Goal: Transaction & Acquisition: Purchase product/service

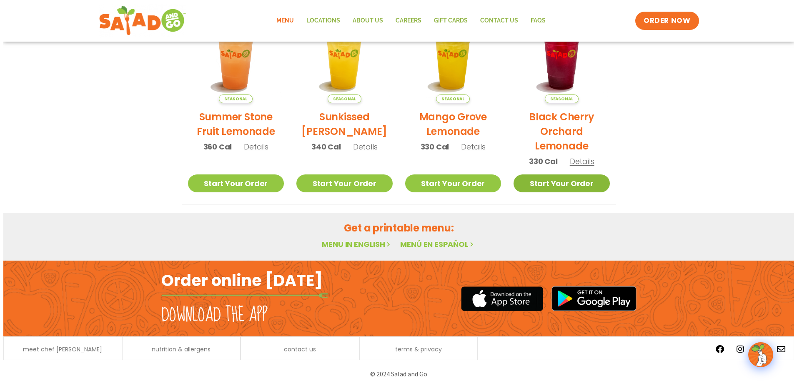
scroll to position [313, 0]
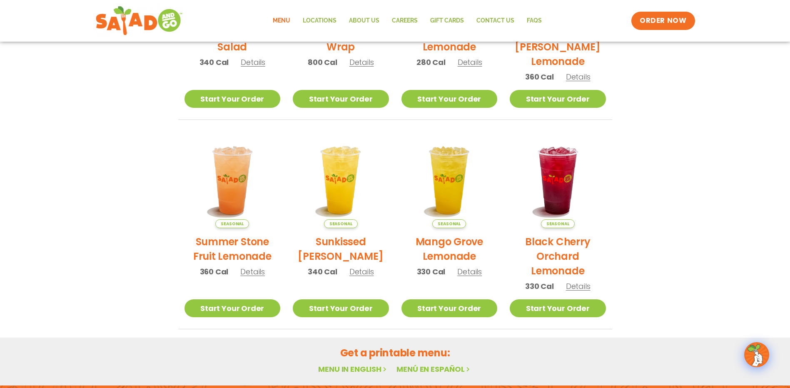
click at [470, 273] on span "Details" at bounding box center [469, 272] width 25 height 10
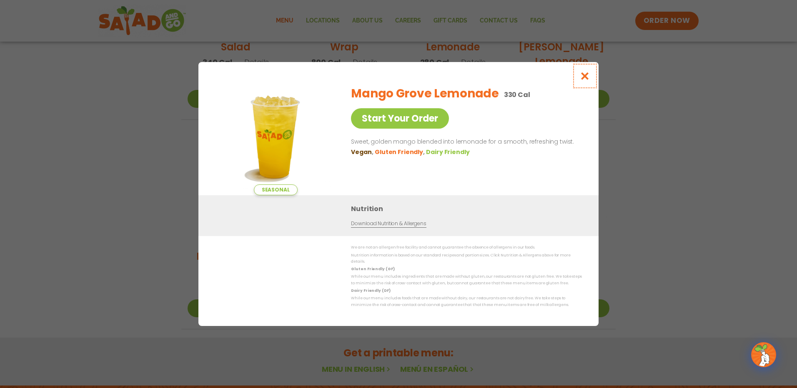
click at [592, 75] on button "Close modal" at bounding box center [584, 76] width 27 height 28
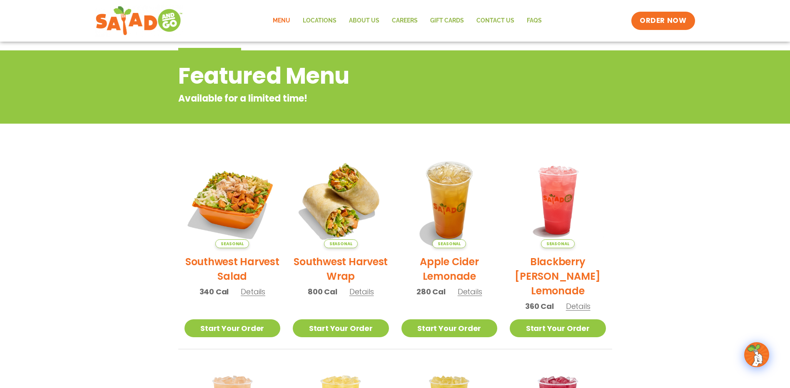
scroll to position [0, 0]
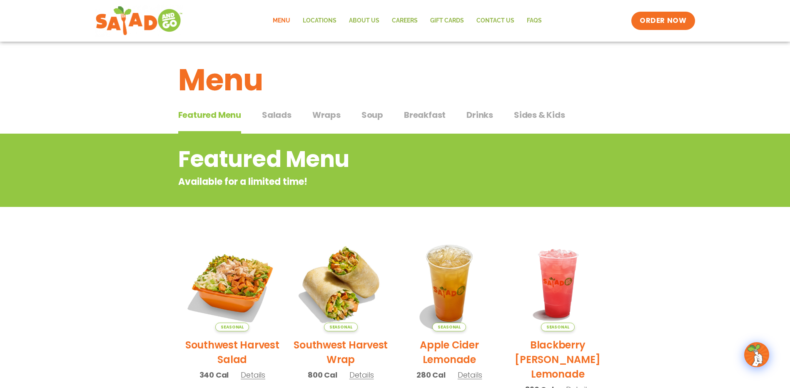
click at [537, 113] on span "Sides & Kids" at bounding box center [539, 115] width 51 height 12
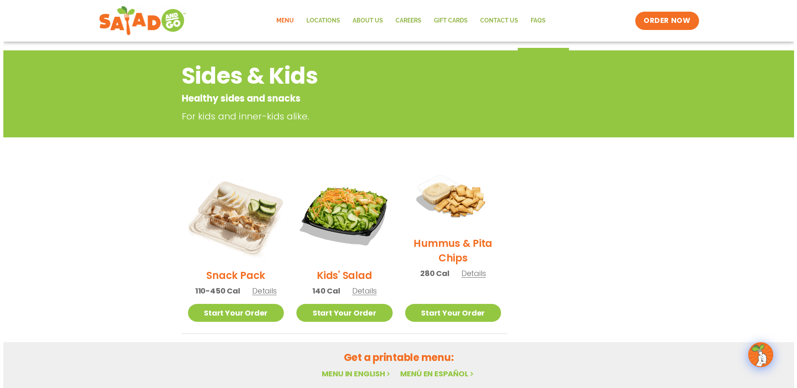
scroll to position [167, 0]
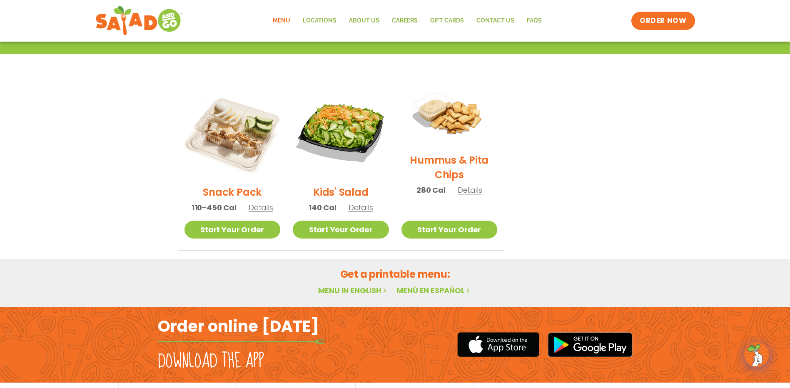
click at [267, 209] on span "Details" at bounding box center [261, 207] width 25 height 10
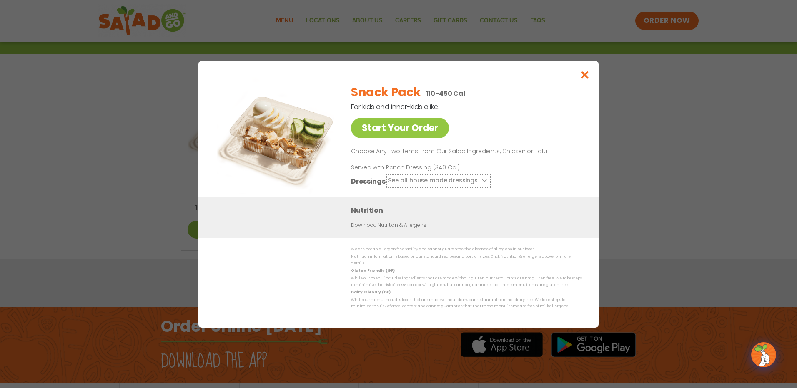
click at [482, 182] on icon at bounding box center [483, 180] width 3 height 3
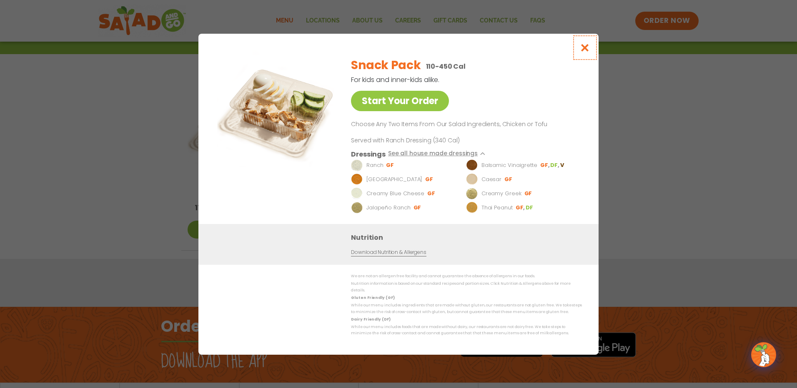
click at [584, 52] on icon "Close modal" at bounding box center [584, 47] width 10 height 9
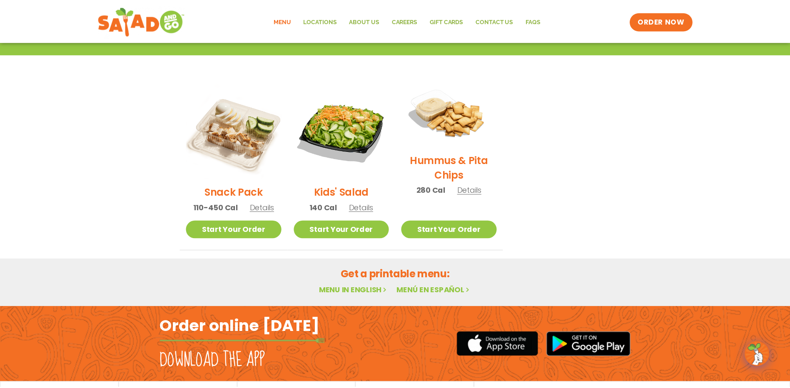
scroll to position [134, 0]
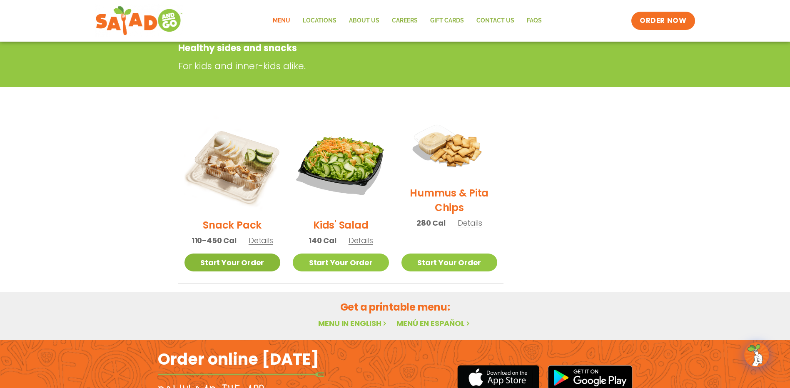
click at [227, 260] on link "Start Your Order" at bounding box center [233, 263] width 96 height 18
